Goal: Information Seeking & Learning: Learn about a topic

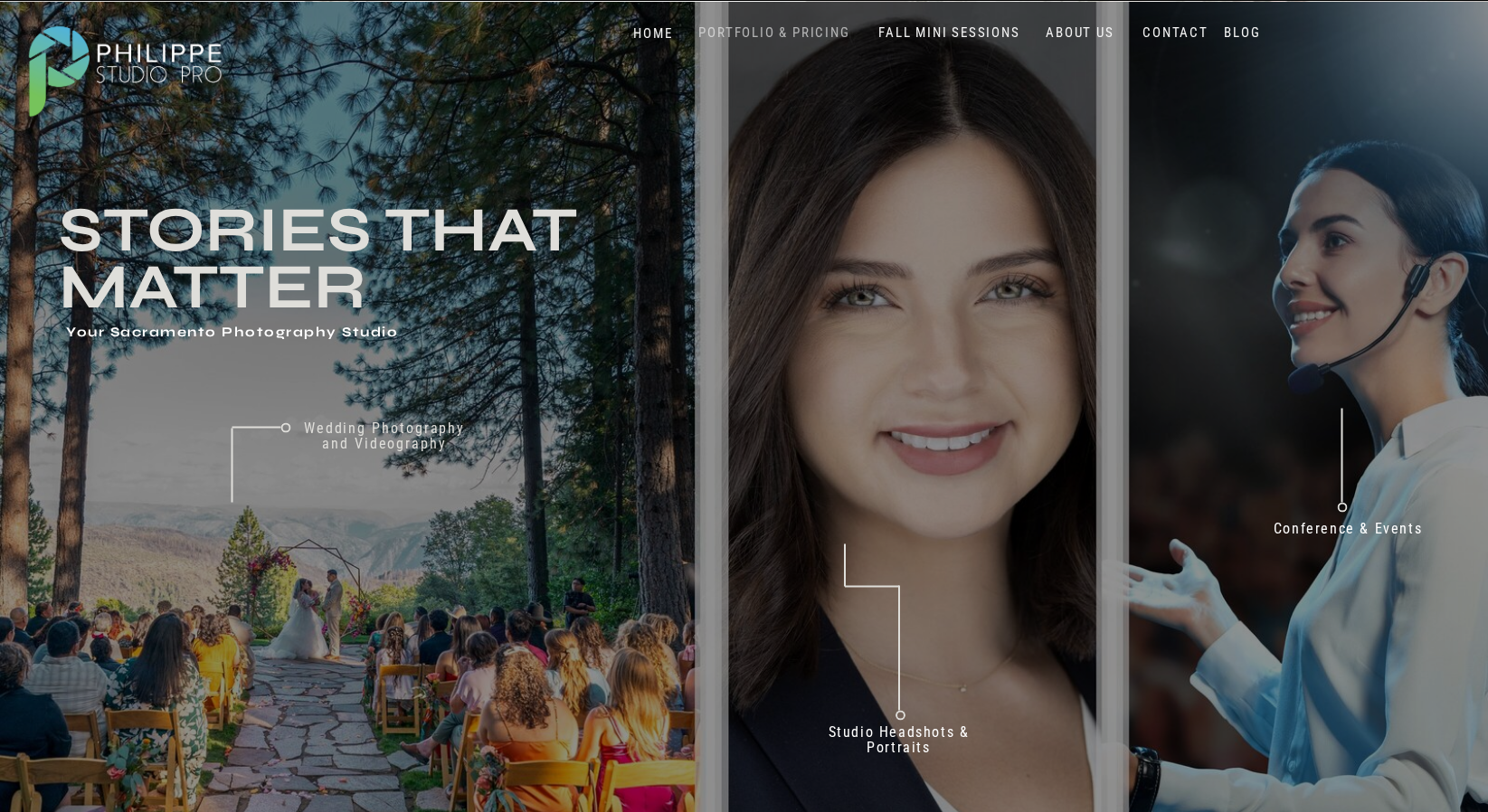
click at [808, 34] on nav "PORTFOLIO & PRICING" at bounding box center [775, 32] width 165 height 17
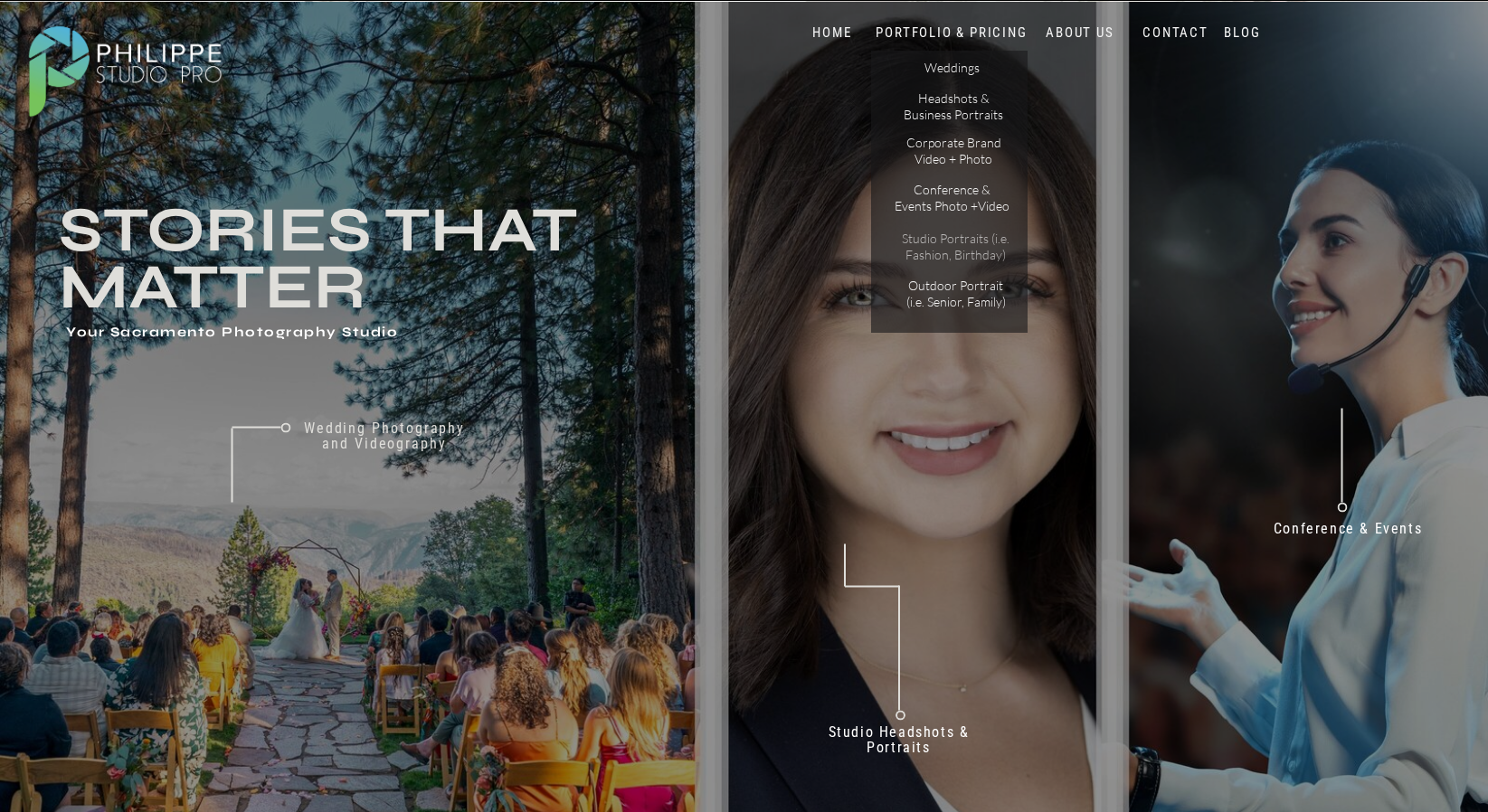
click at [960, 248] on p "Studio Portraits (i.e. Fashion, Birthday)" at bounding box center [956, 246] width 122 height 31
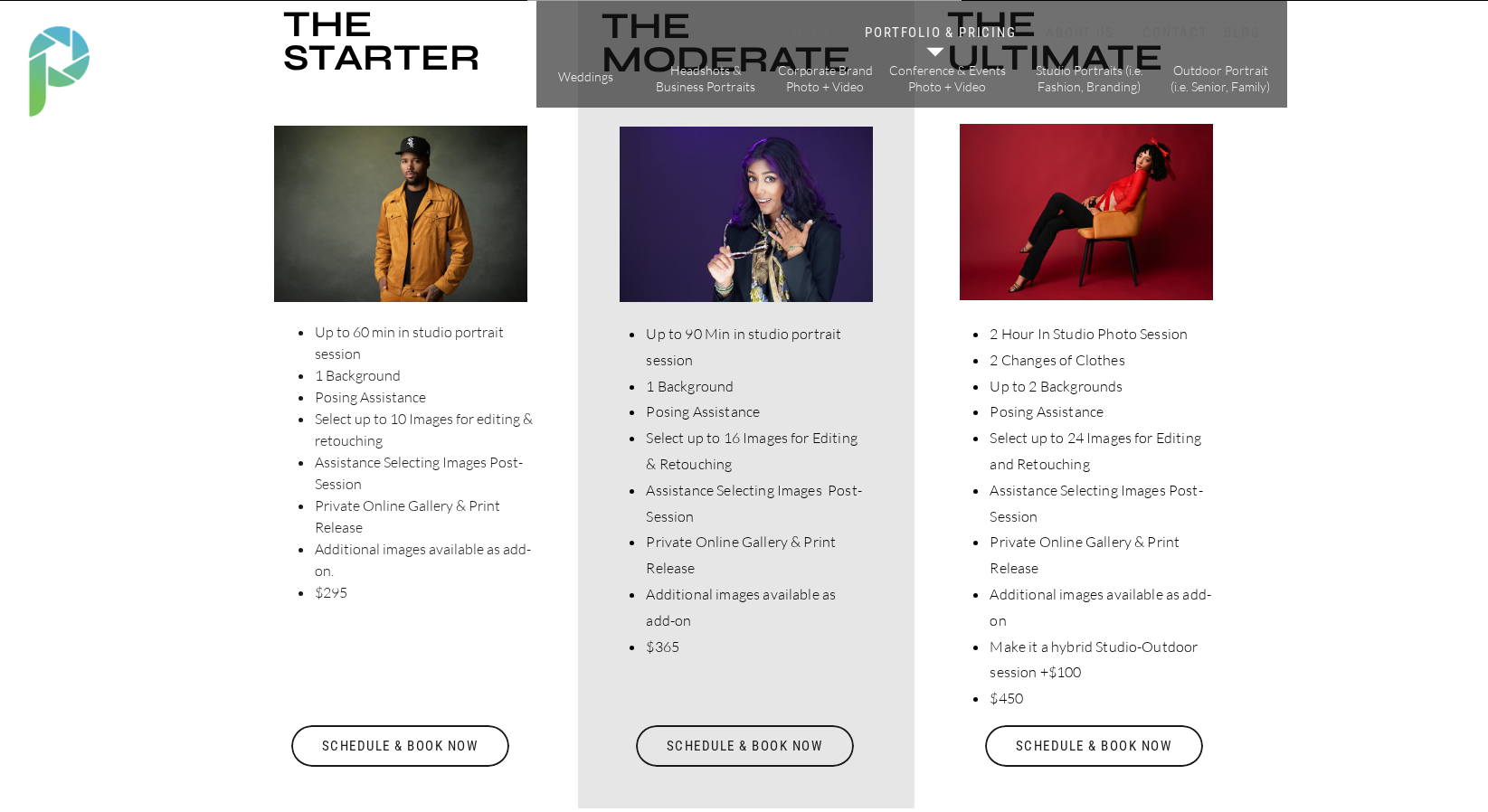
scroll to position [3619, 0]
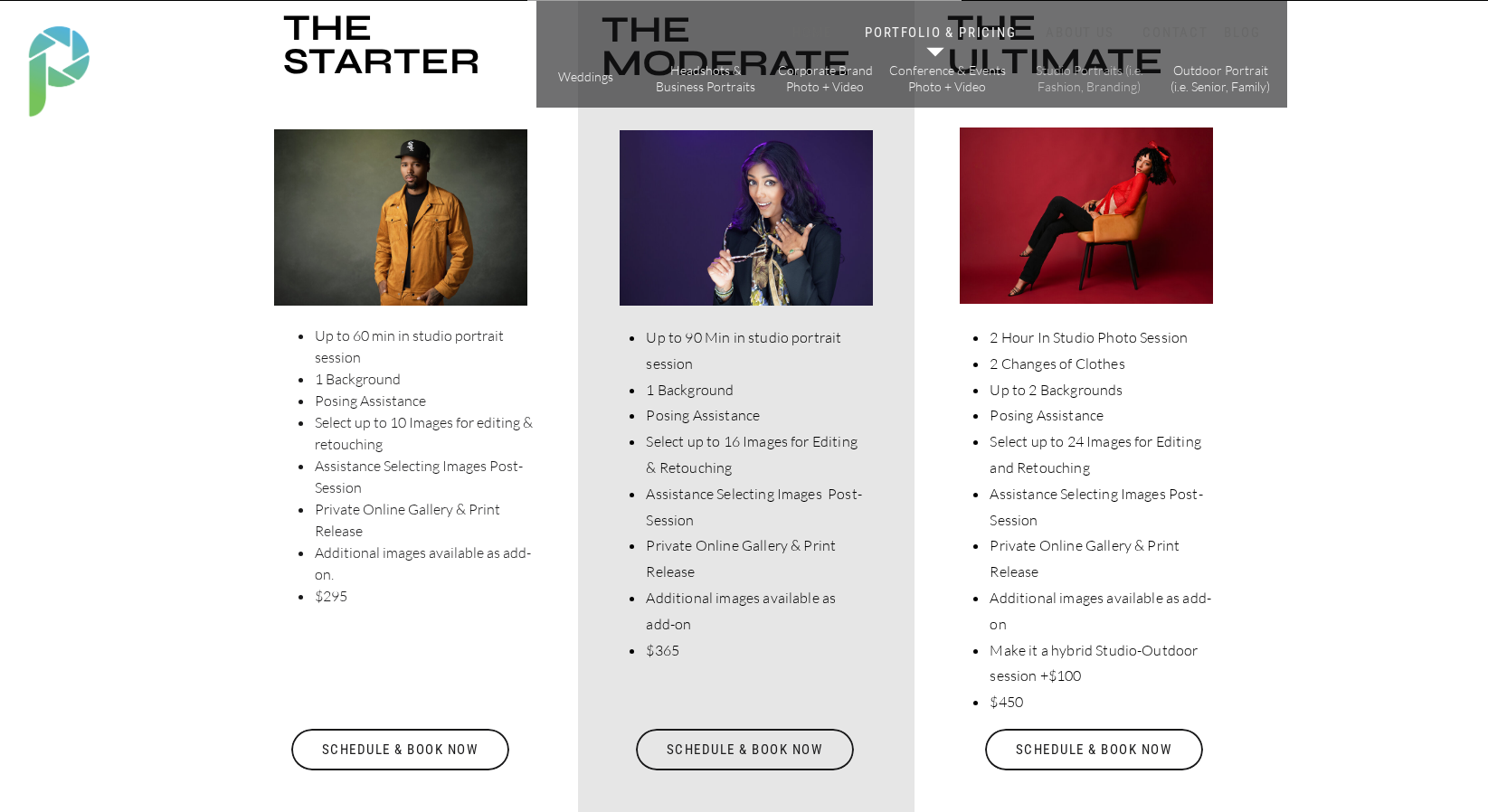
click at [1096, 77] on p "Studio Portraits (i.e. Fashion, Branding)" at bounding box center [1090, 78] width 122 height 31
click at [1096, 74] on p "Studio Portraits (i.e. Fashion, Branding)" at bounding box center [1090, 78] width 122 height 31
click at [1106, 85] on p "Studio Portraits (i.e. Fashion, Branding)" at bounding box center [1090, 78] width 122 height 31
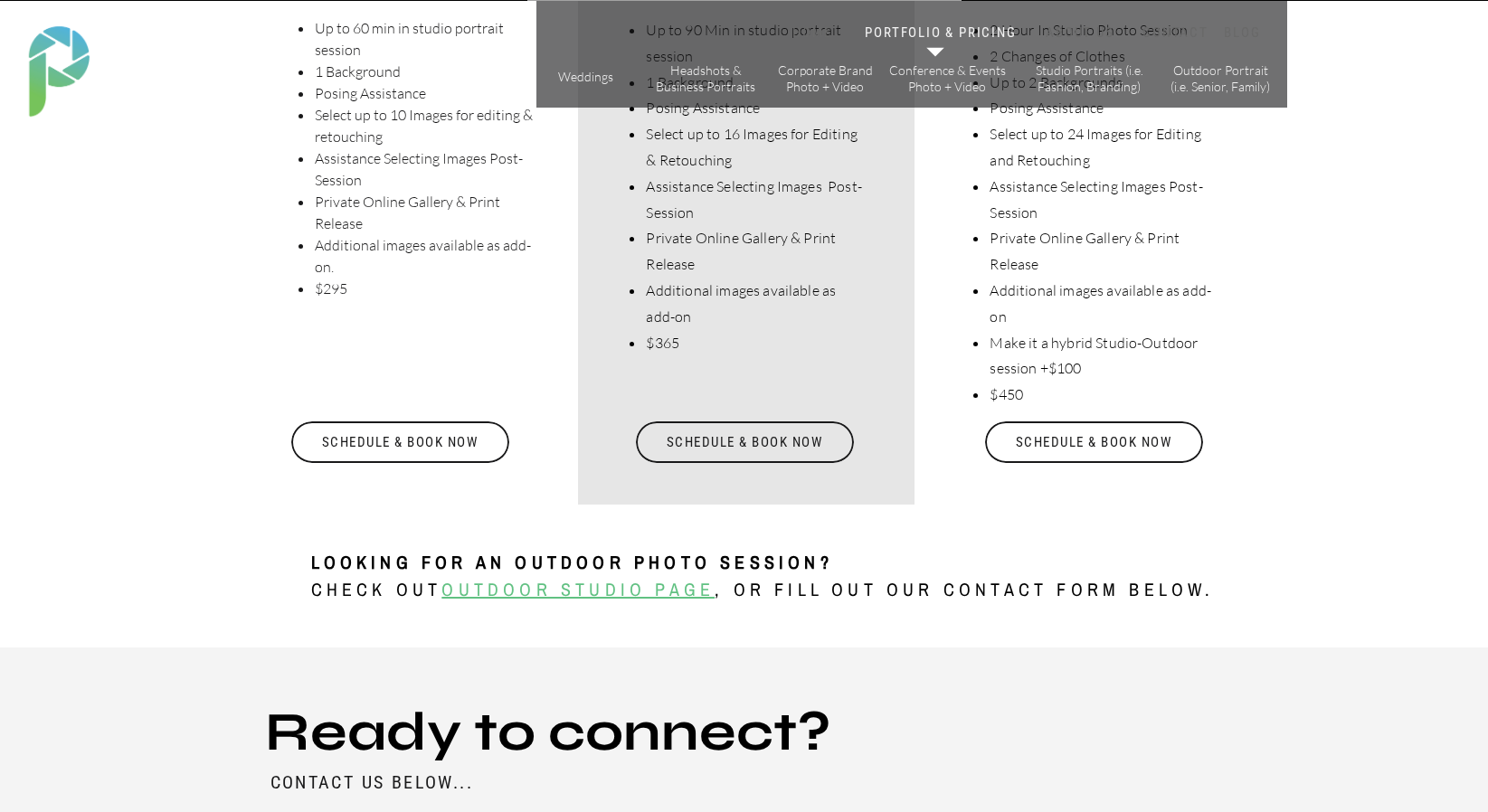
scroll to position [3722, 0]
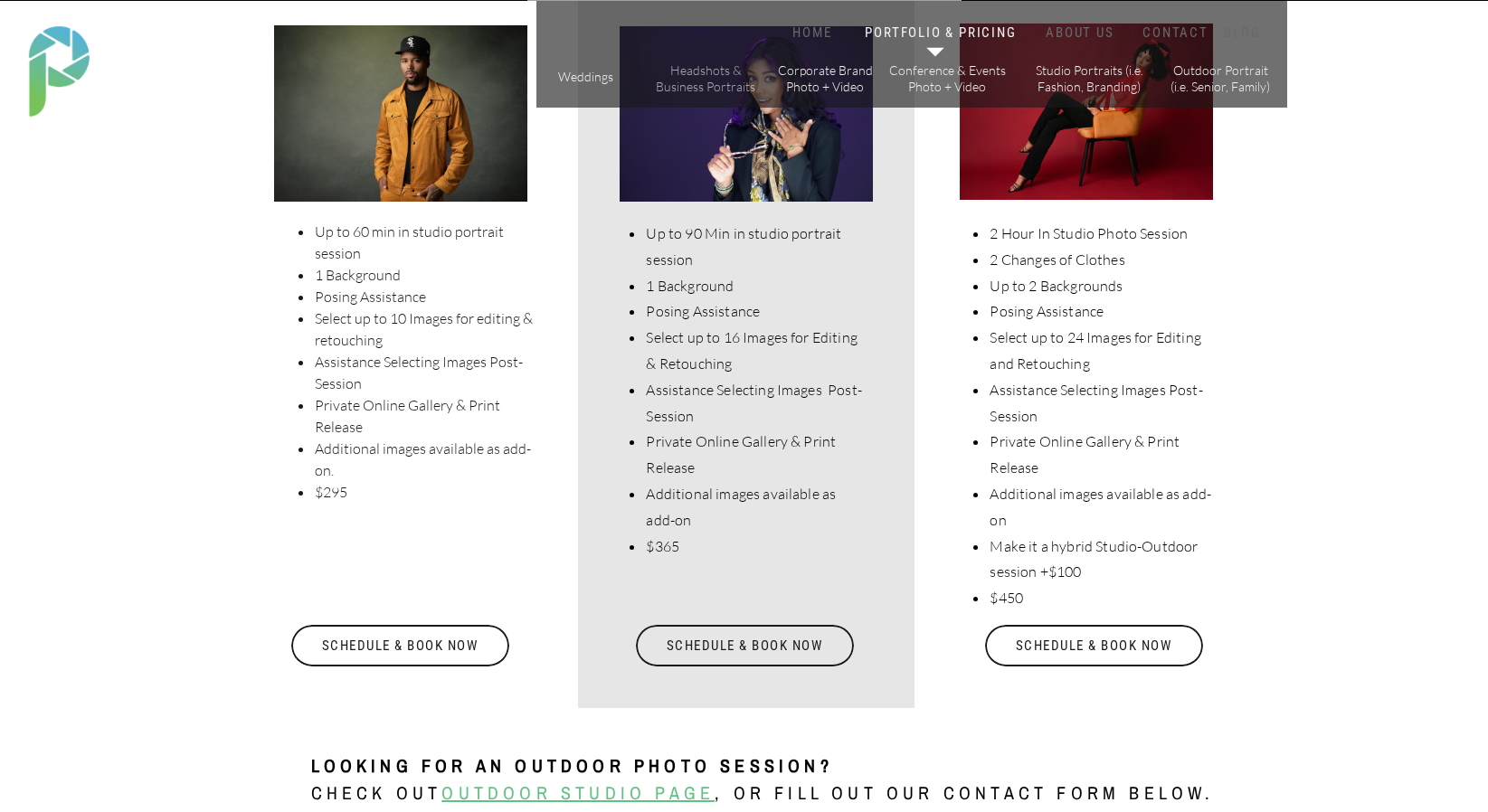
click at [718, 85] on p "Headshots & Business Portraits" at bounding box center [706, 78] width 102 height 31
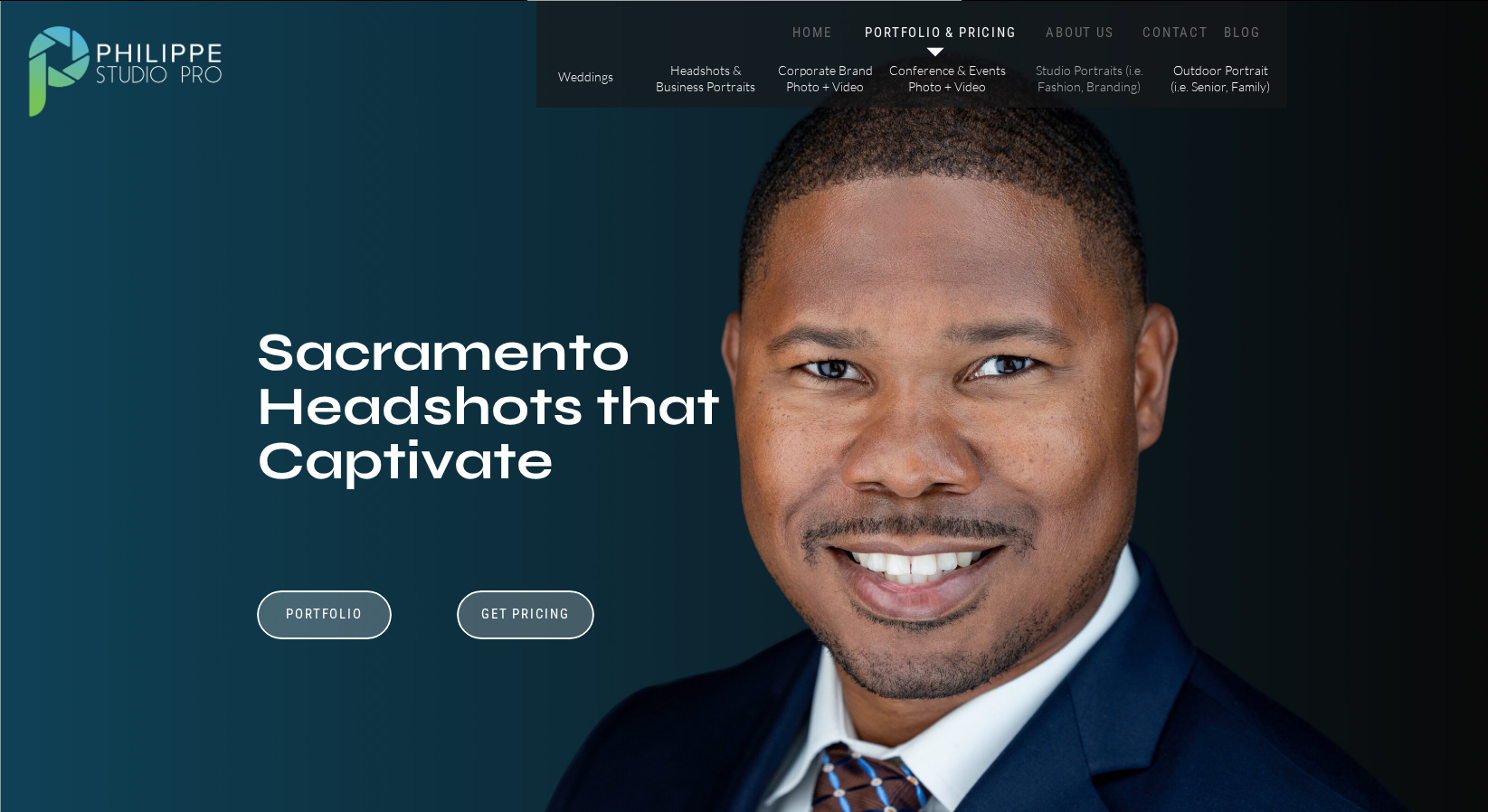
click at [1097, 87] on p "Studio Portraits (i.e. Fashion, Branding)" at bounding box center [1090, 78] width 122 height 31
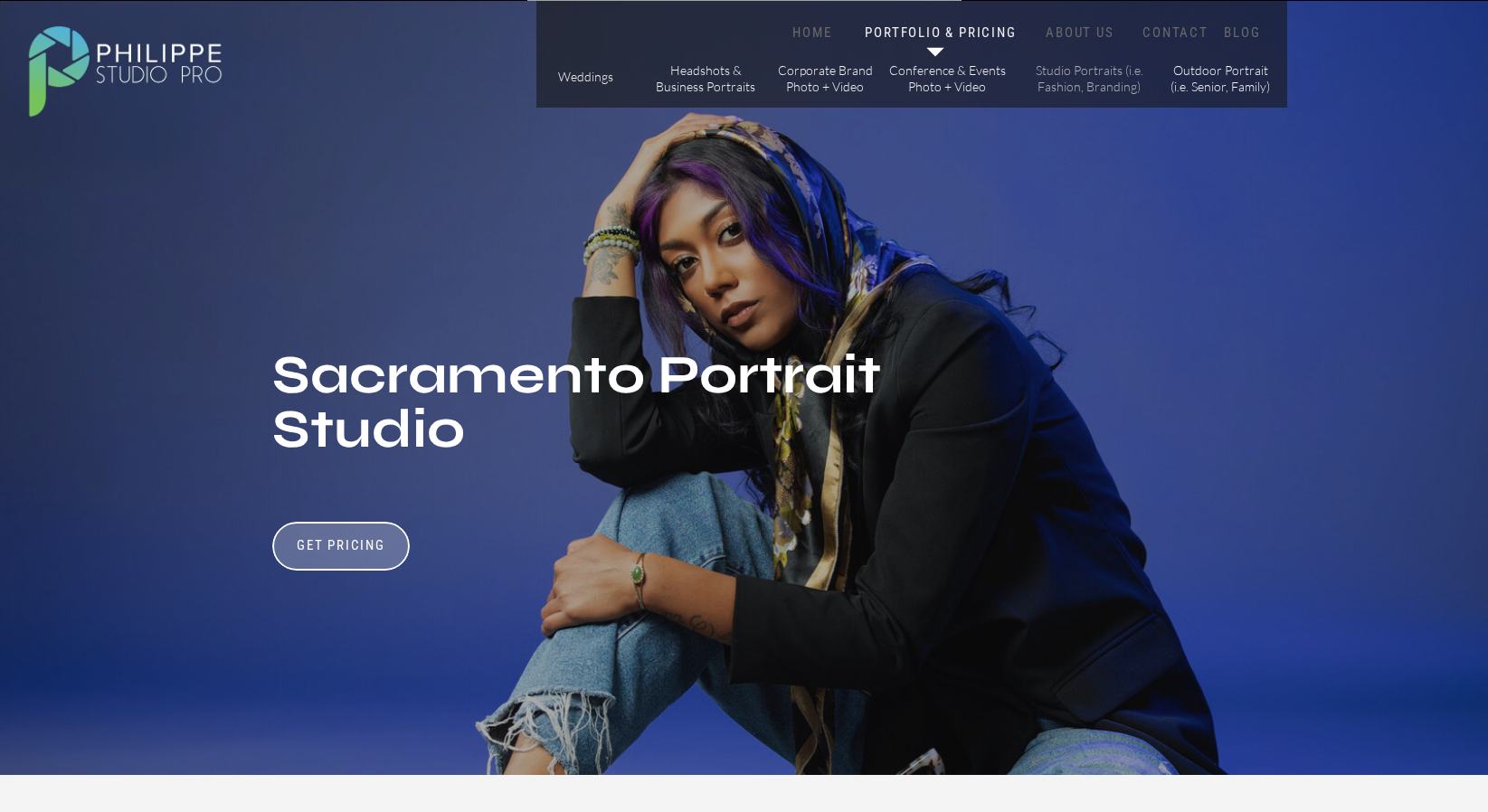
drag, startPoint x: 0, startPoint y: 0, endPoint x: 1097, endPoint y: 84, distance: 1100.2
click at [1097, 85] on p "Studio Portraits (i.e. Fashion, Branding)" at bounding box center [1090, 78] width 122 height 31
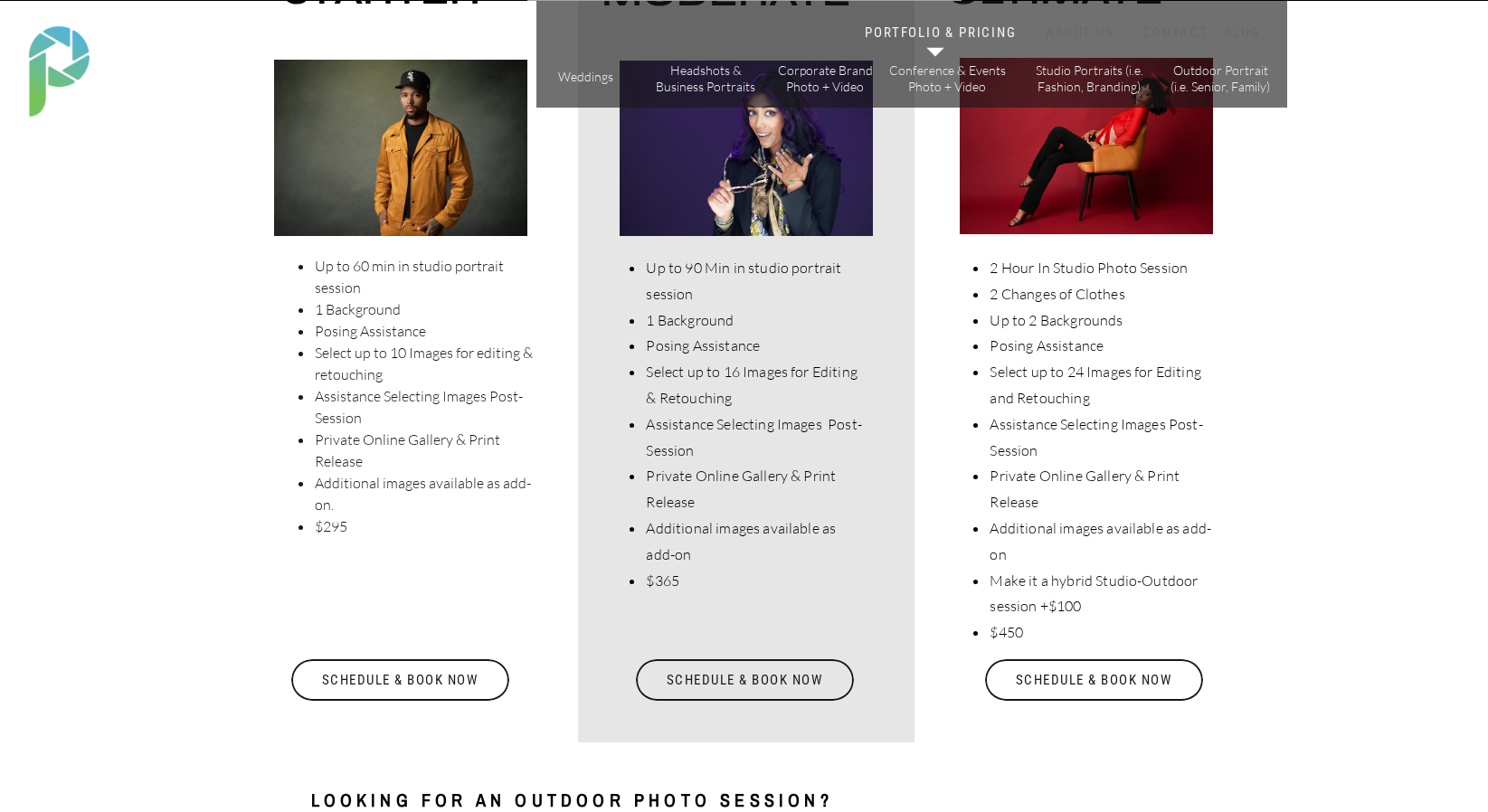
scroll to position [3696, 0]
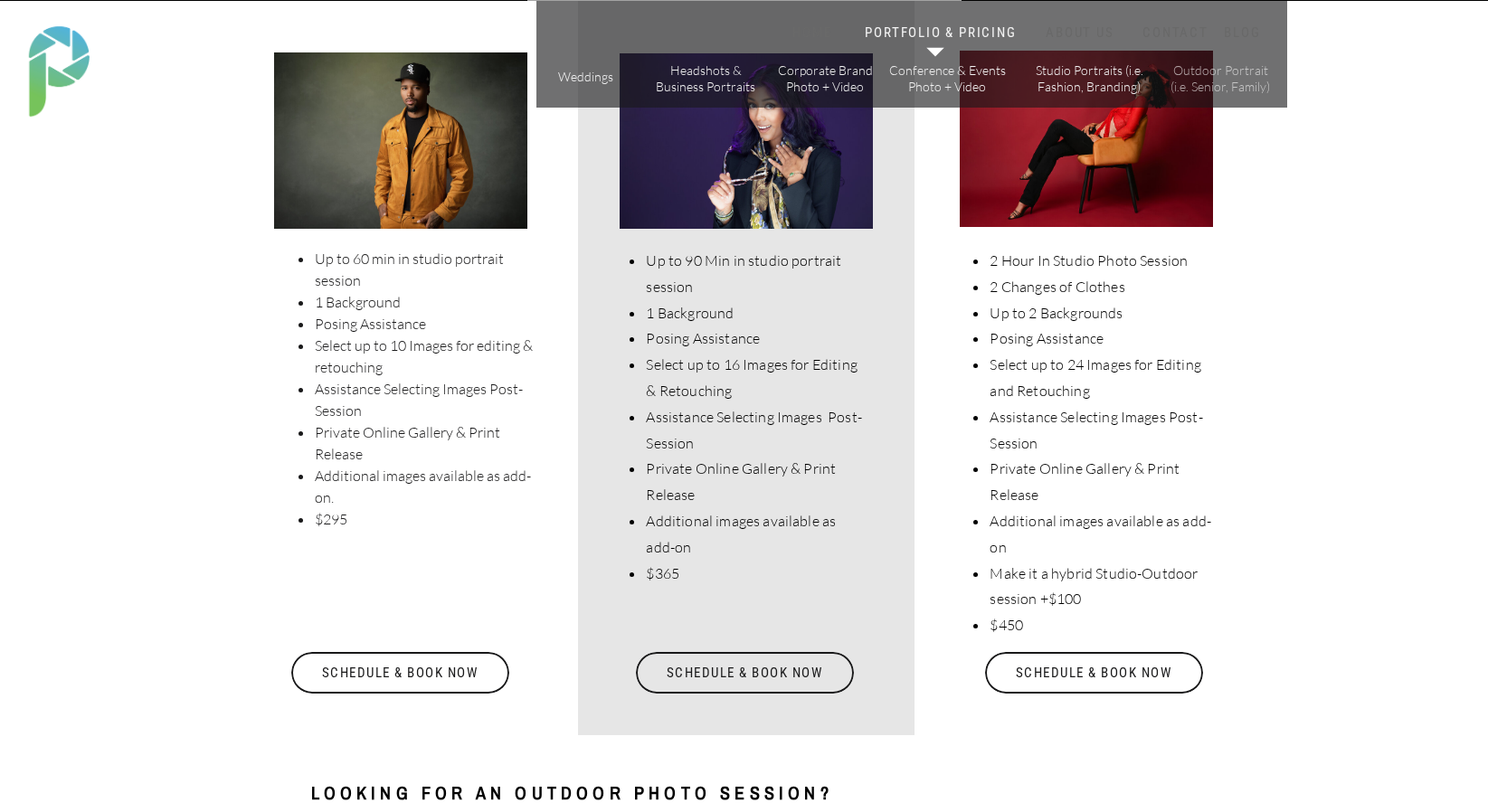
click at [1213, 73] on p "Outdoor Portrait (i.e. Senior, Family)" at bounding box center [1221, 78] width 102 height 31
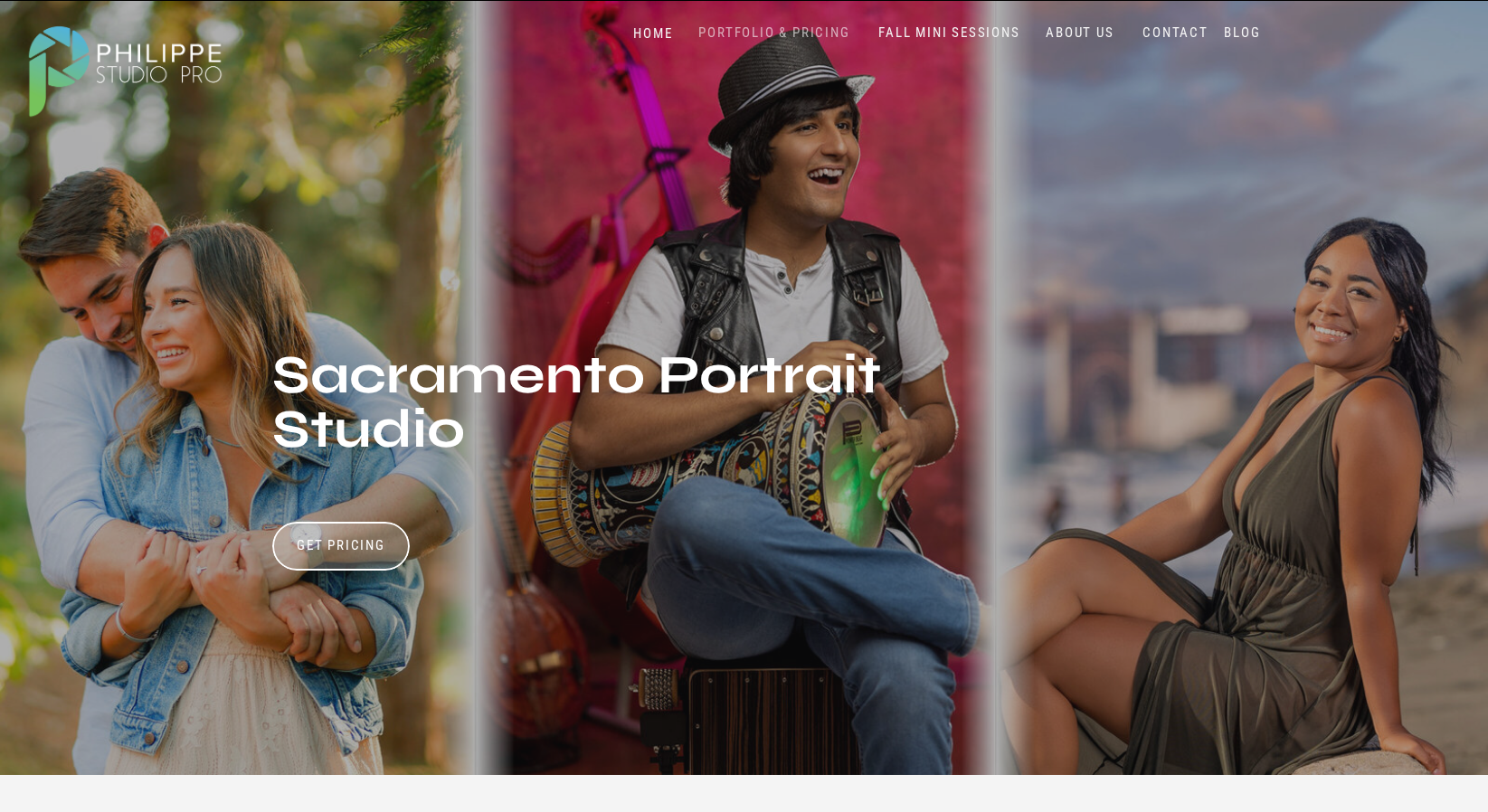
click at [800, 31] on nav "PORTFOLIO & PRICING" at bounding box center [775, 32] width 165 height 17
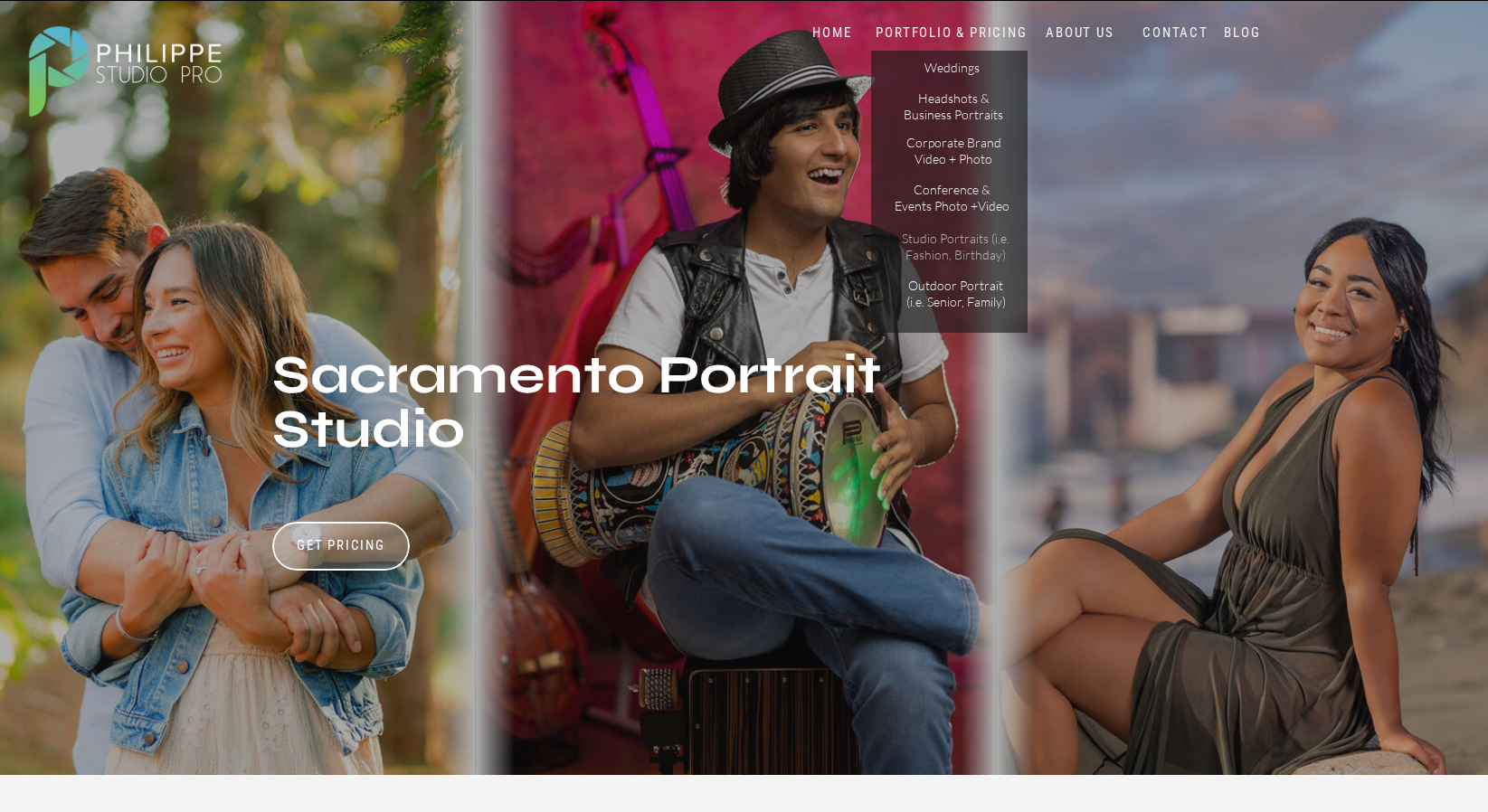
click at [953, 246] on p "Studio Portraits (i.e. Fashion, Birthday)" at bounding box center [956, 246] width 122 height 31
